Goal: Find specific page/section: Find specific page/section

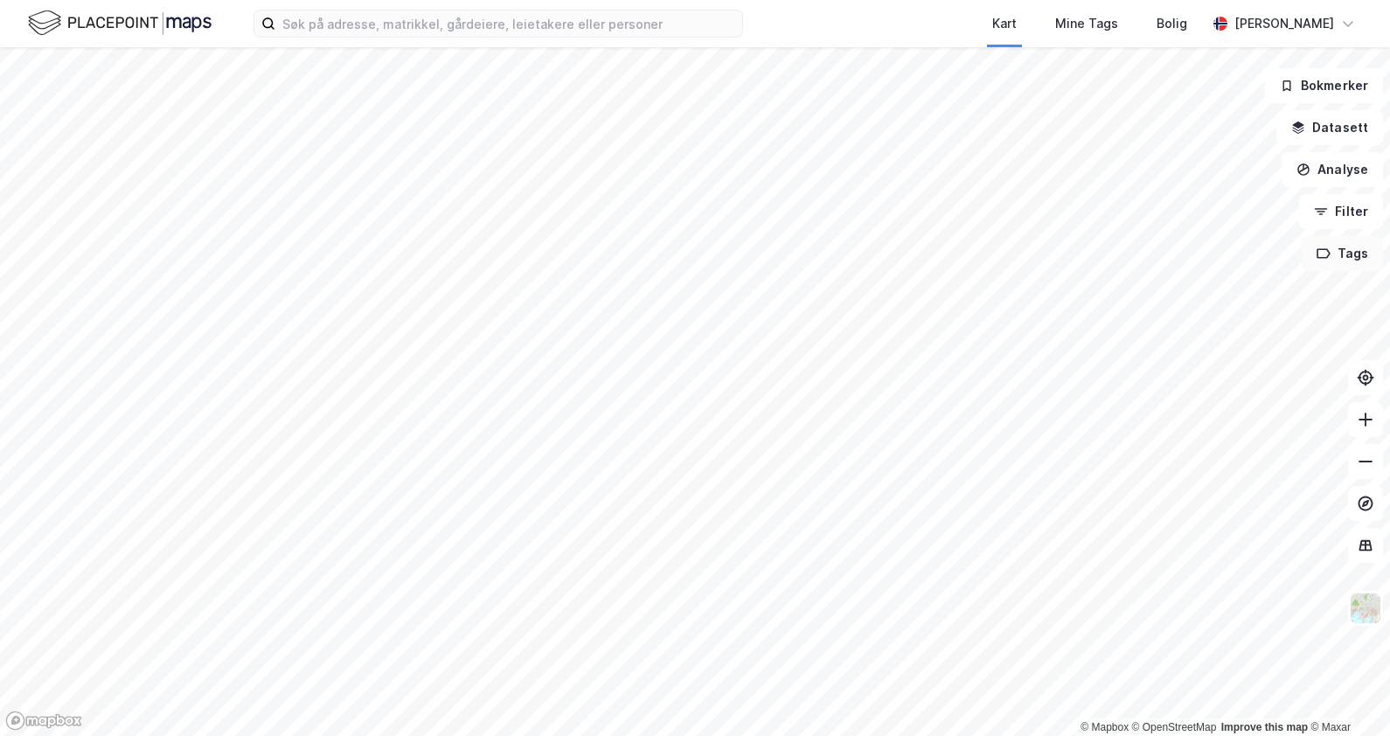
click at [1328, 258] on icon "button" at bounding box center [1324, 254] width 14 height 14
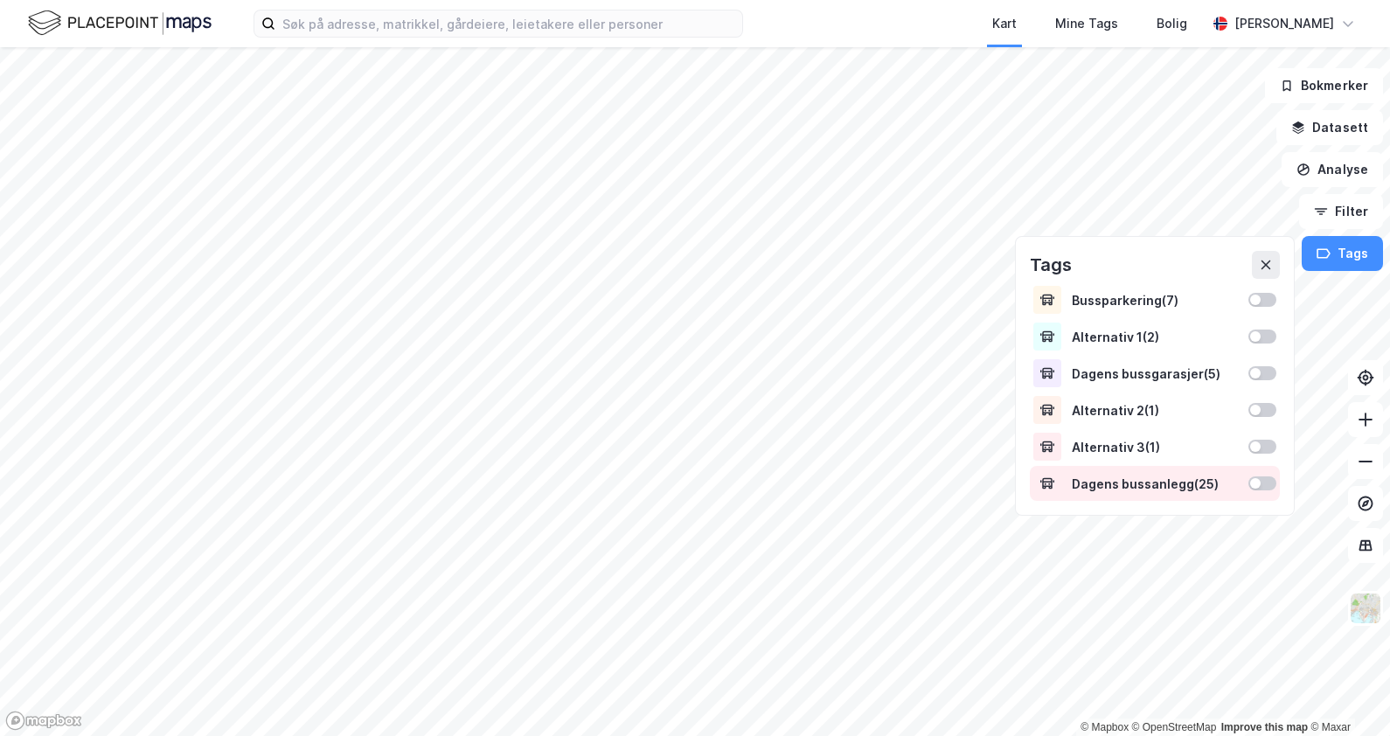
click at [1266, 482] on div at bounding box center [1262, 483] width 28 height 14
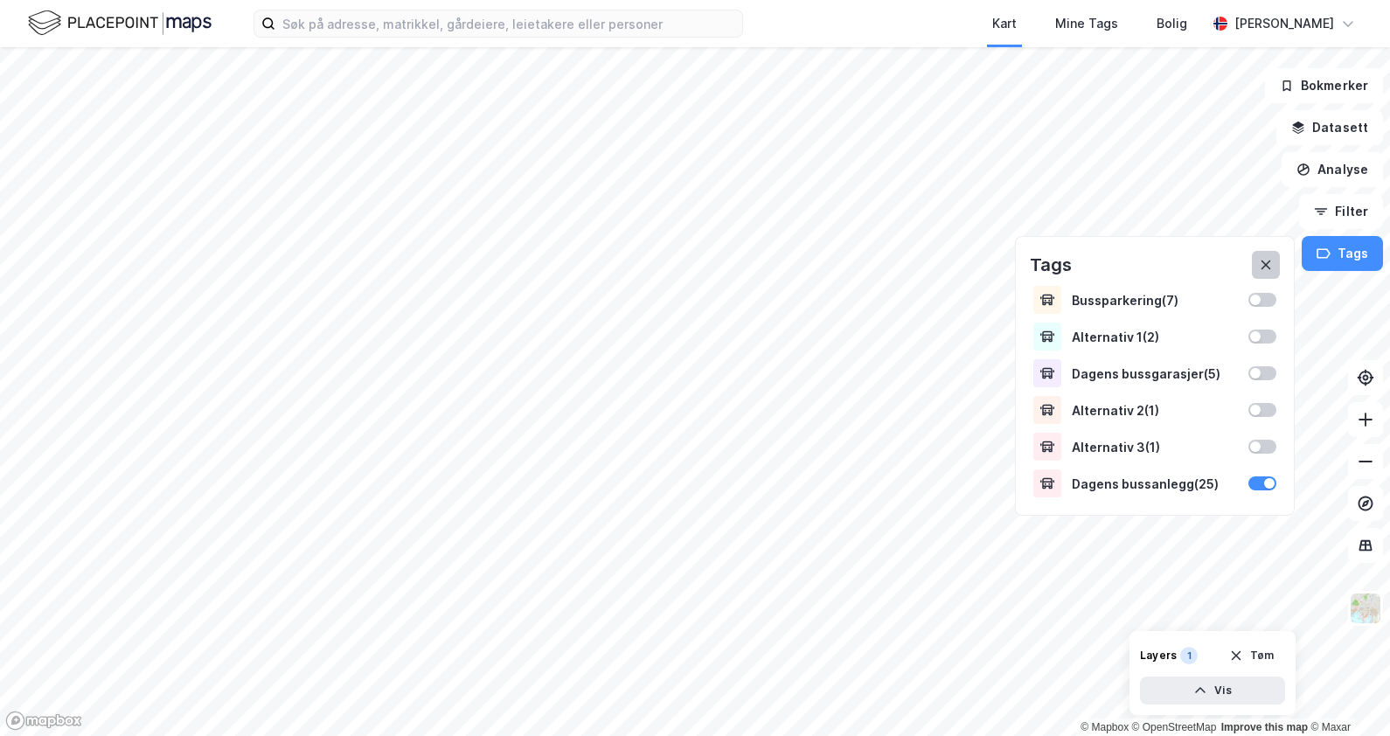
click at [1272, 265] on icon at bounding box center [1266, 265] width 14 height 14
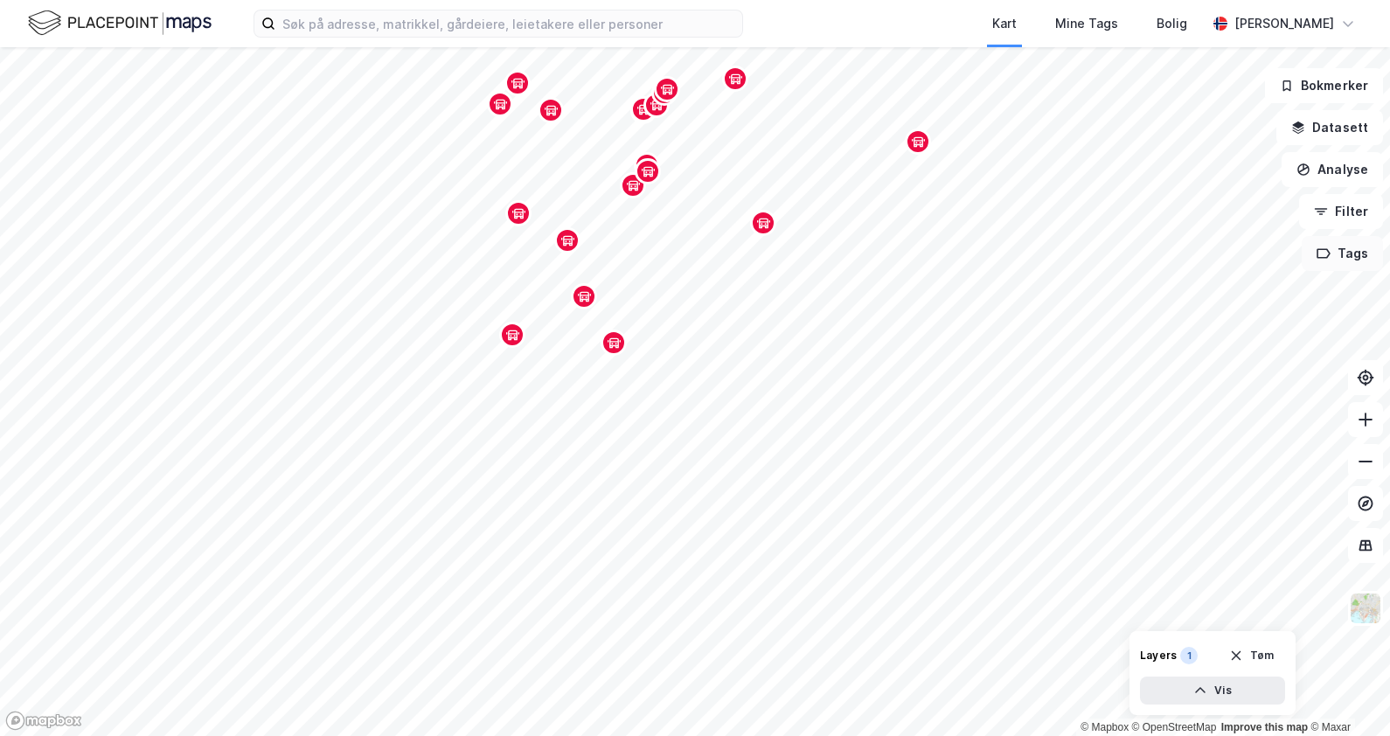
click at [1334, 247] on button "Tags" at bounding box center [1342, 253] width 81 height 35
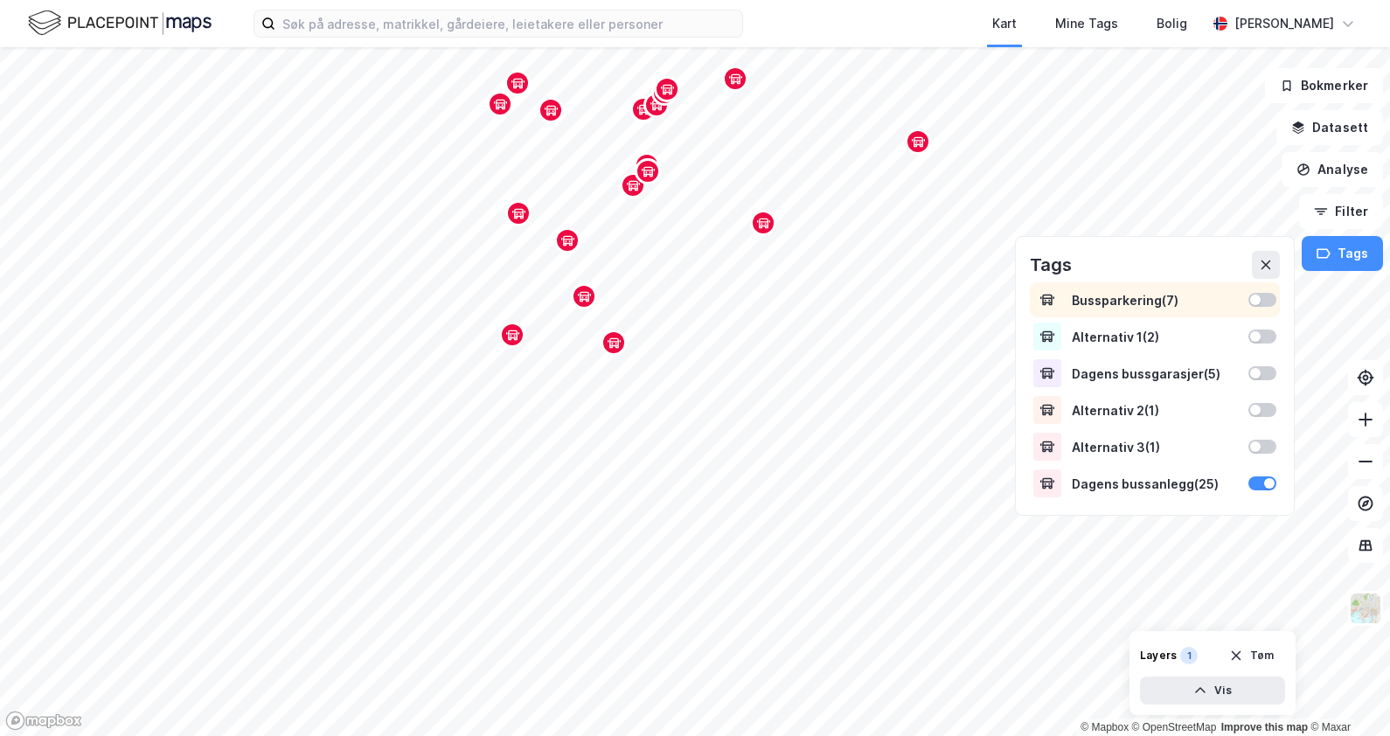
click at [1261, 296] on div at bounding box center [1255, 300] width 10 height 10
click at [1264, 262] on icon at bounding box center [1266, 266] width 10 height 10
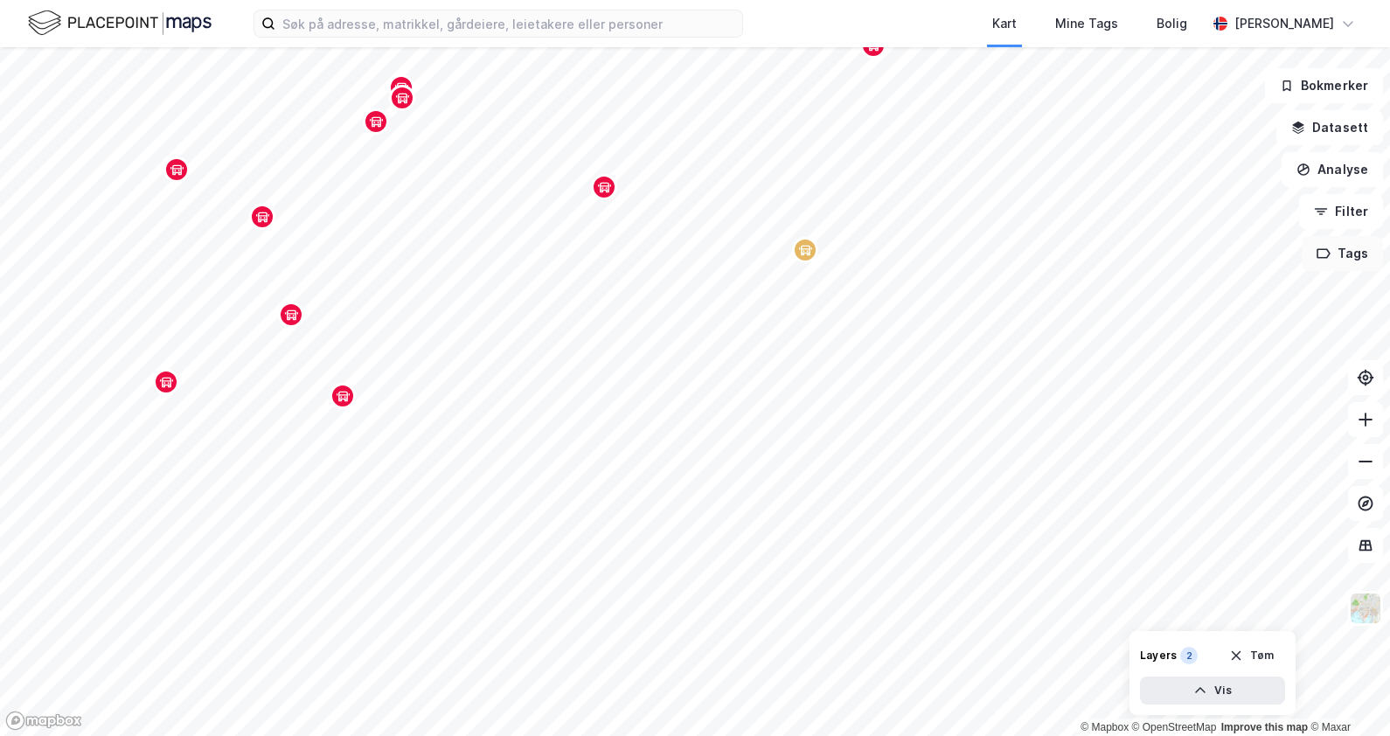
click at [1339, 253] on button "Tags" at bounding box center [1342, 253] width 81 height 35
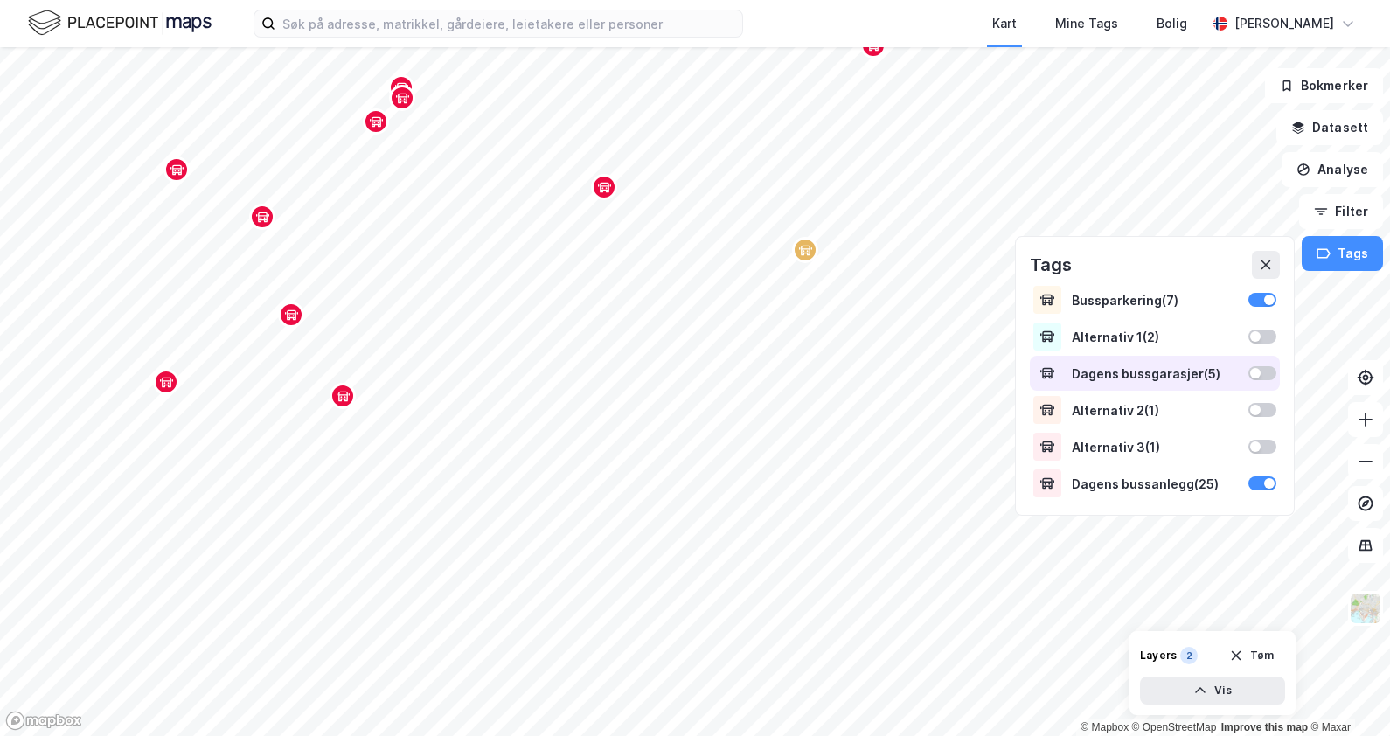
click at [1261, 374] on div at bounding box center [1255, 373] width 10 height 10
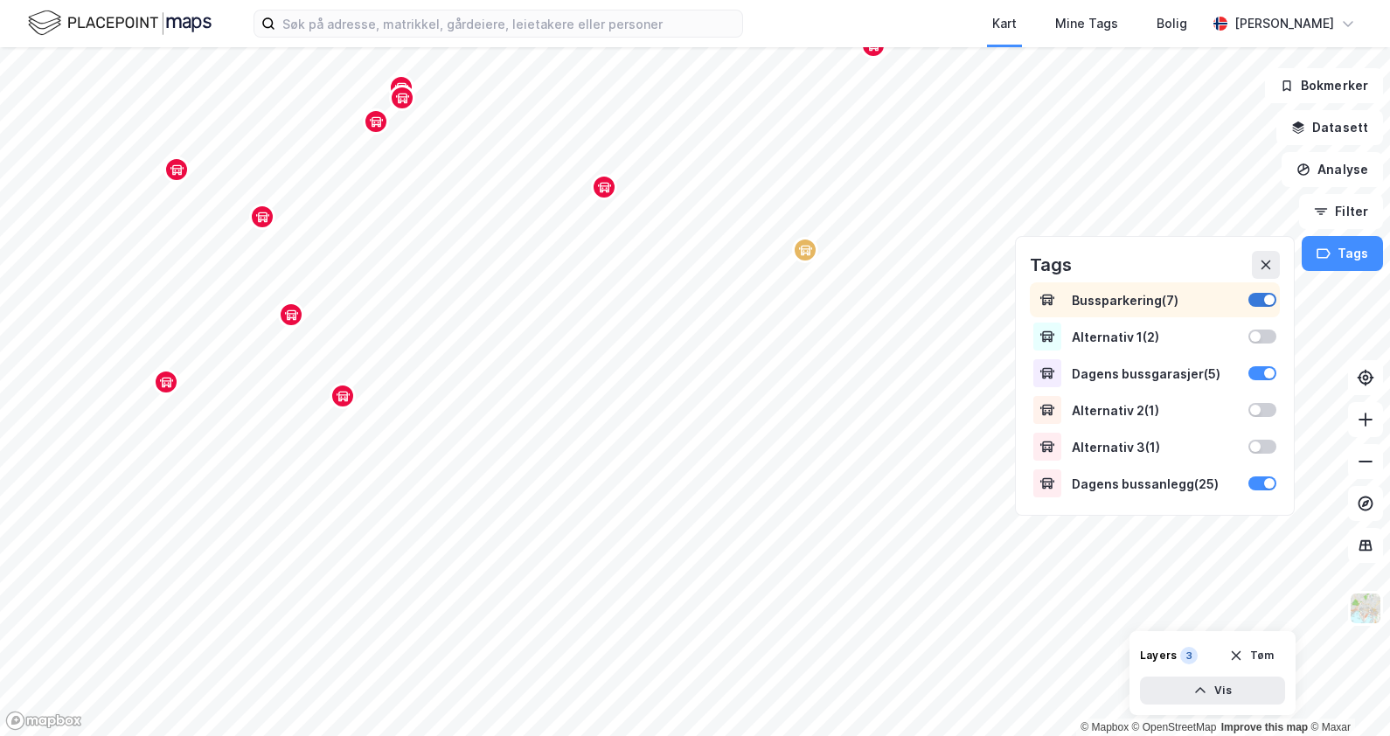
click at [1264, 295] on div at bounding box center [1262, 300] width 28 height 14
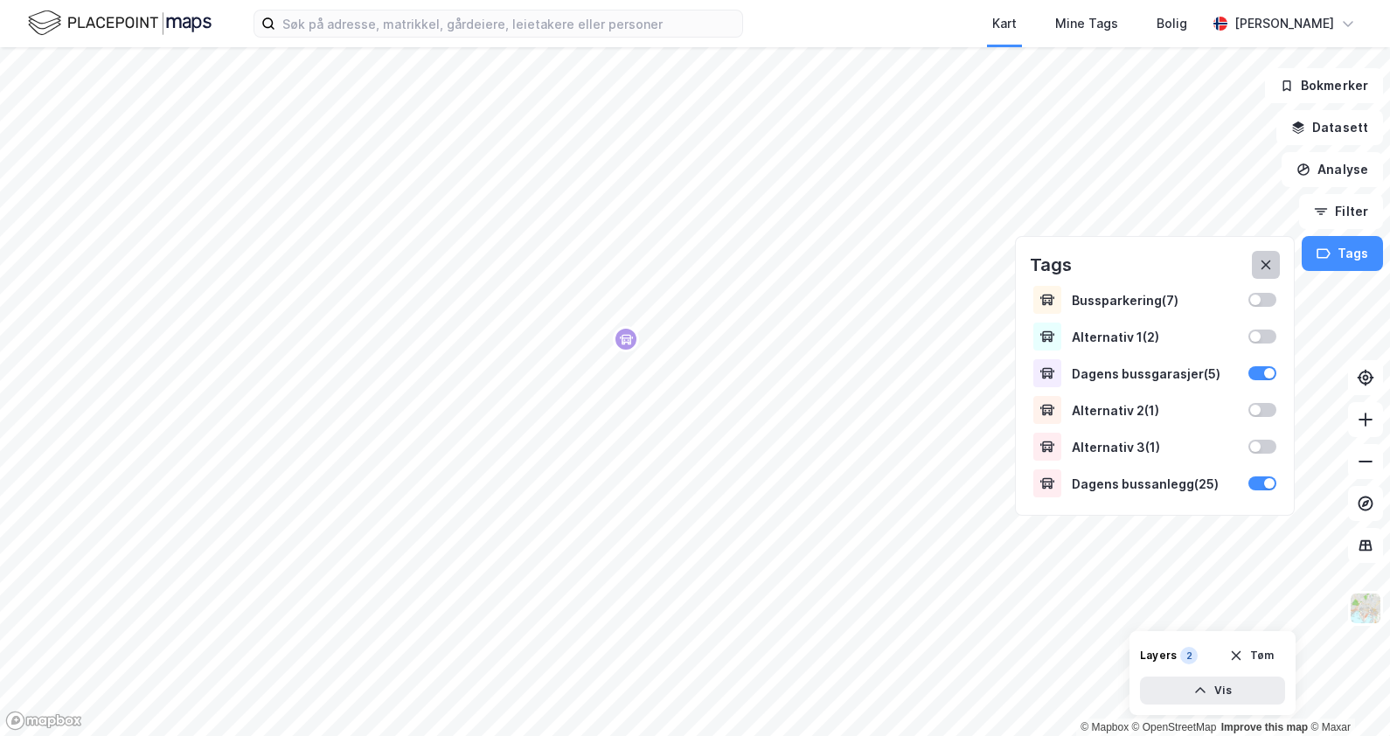
click at [1270, 275] on button at bounding box center [1266, 265] width 28 height 28
